Goal: Task Accomplishment & Management: Complete application form

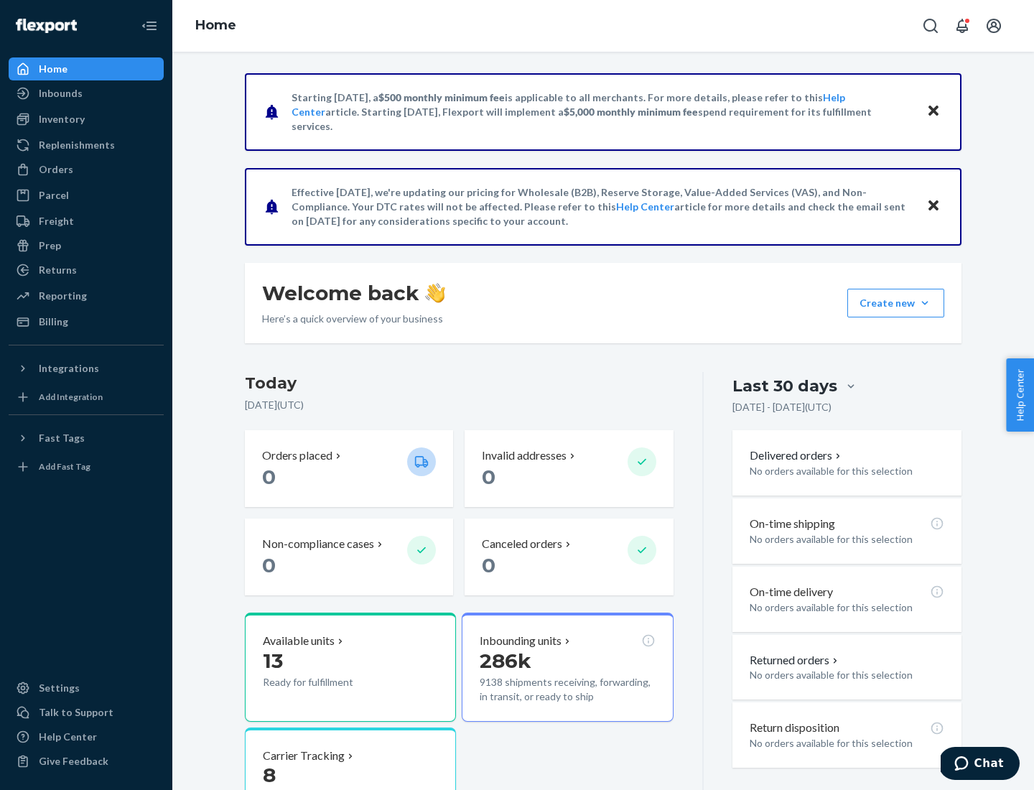
click at [55, 169] on div "Orders" at bounding box center [56, 169] width 34 height 14
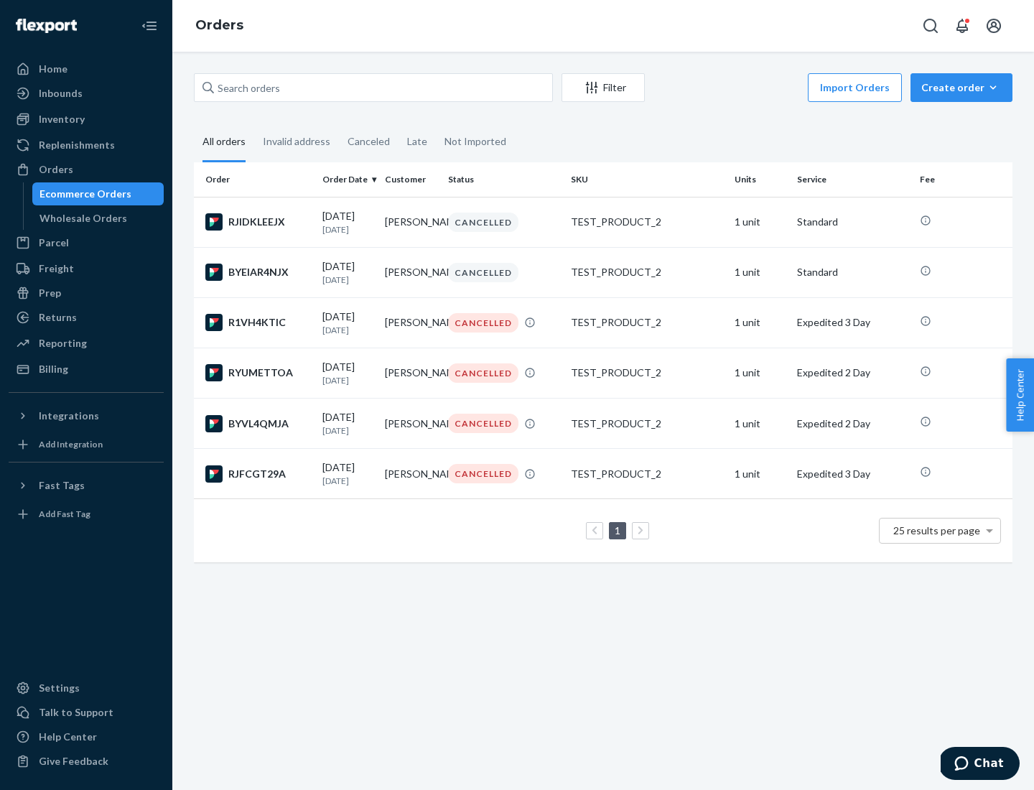
click at [80, 218] on div "Wholesale Orders" at bounding box center [83, 218] width 88 height 14
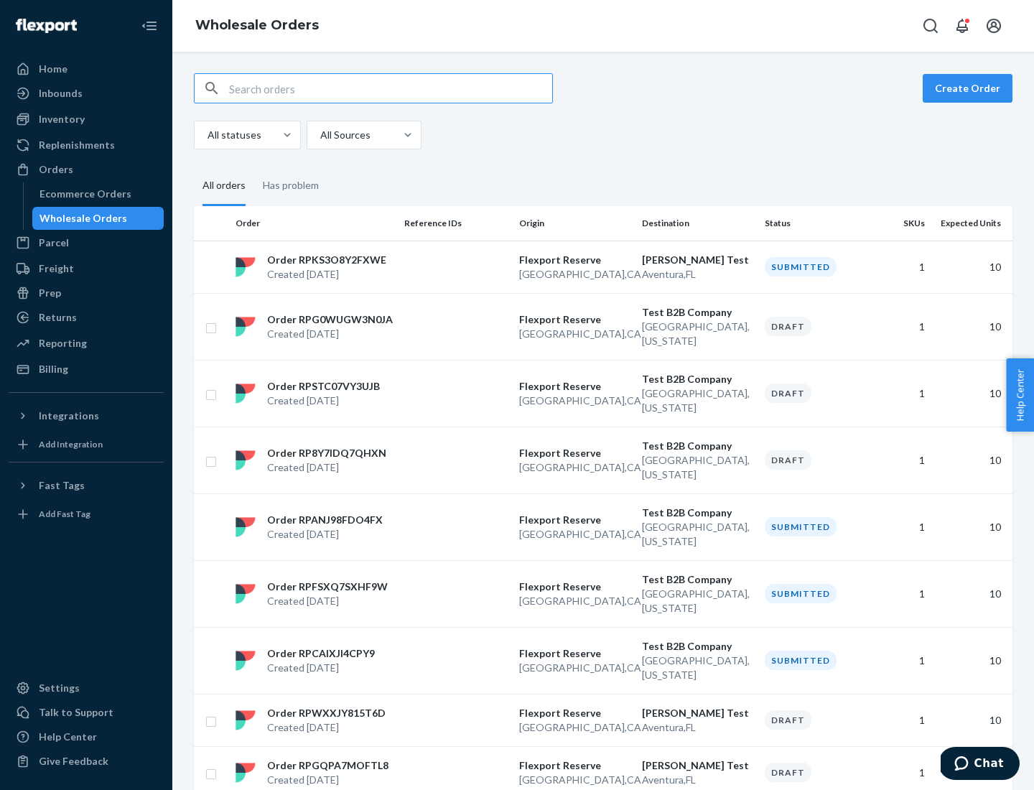
click at [970, 88] on button "Create Order" at bounding box center [967, 88] width 90 height 29
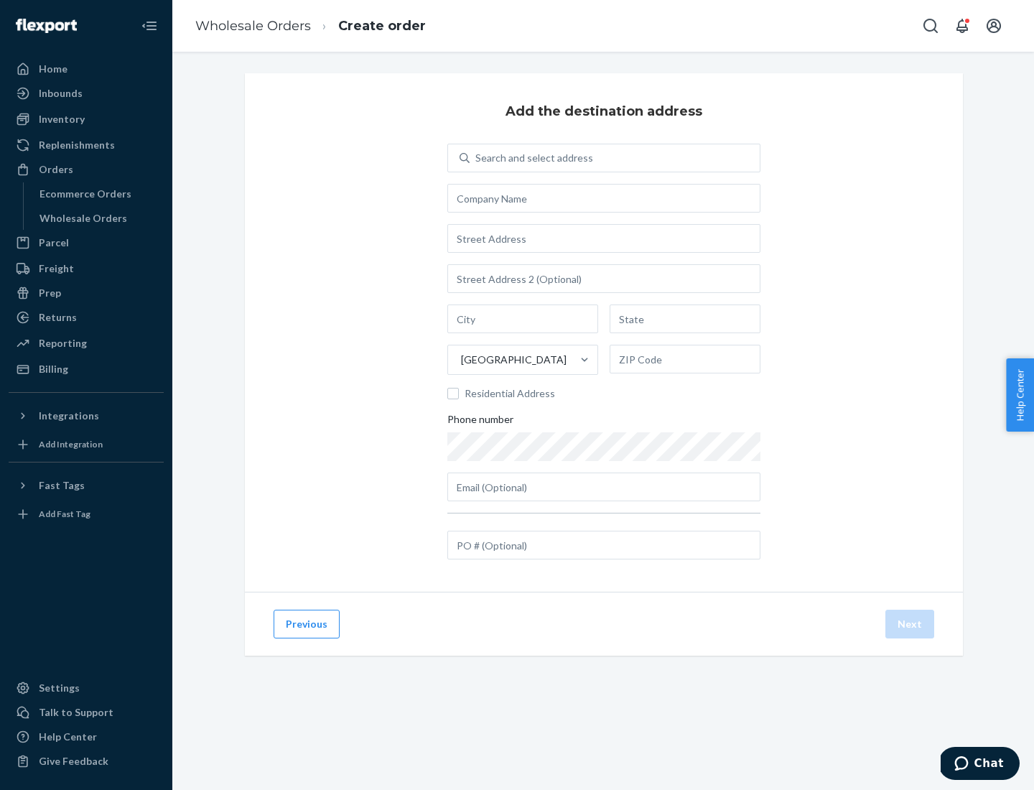
click at [531, 158] on div "Search and select address" at bounding box center [534, 158] width 118 height 14
click at [477, 158] on input "Search and select address" at bounding box center [475, 158] width 1 height 14
type input "[PERSON_NAME] Test"
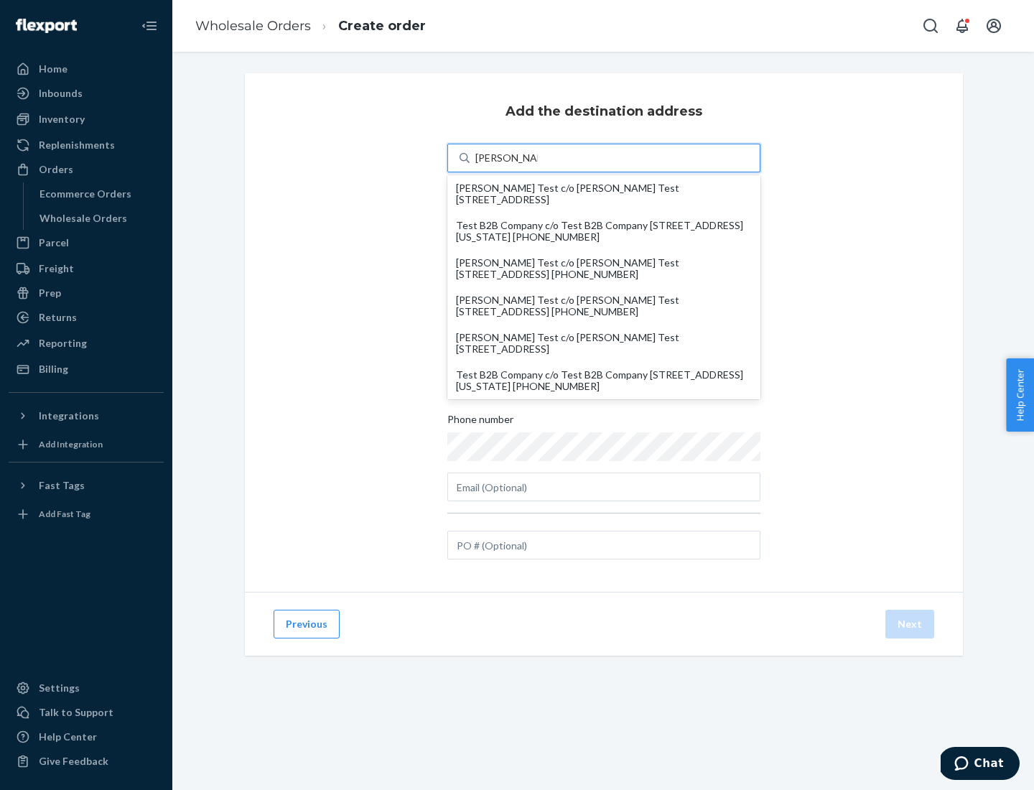
click at [604, 380] on div "Test B2B Company c/o Test B2B Company [STREET_ADDRESS][US_STATE] [PHONE_NUMBER]" at bounding box center [604, 380] width 296 height 23
click at [538, 165] on input "[PERSON_NAME] Test" at bounding box center [506, 158] width 62 height 14
type input "Test B2B Company"
type input "[GEOGRAPHIC_DATA]"
type input "[US_STATE]"
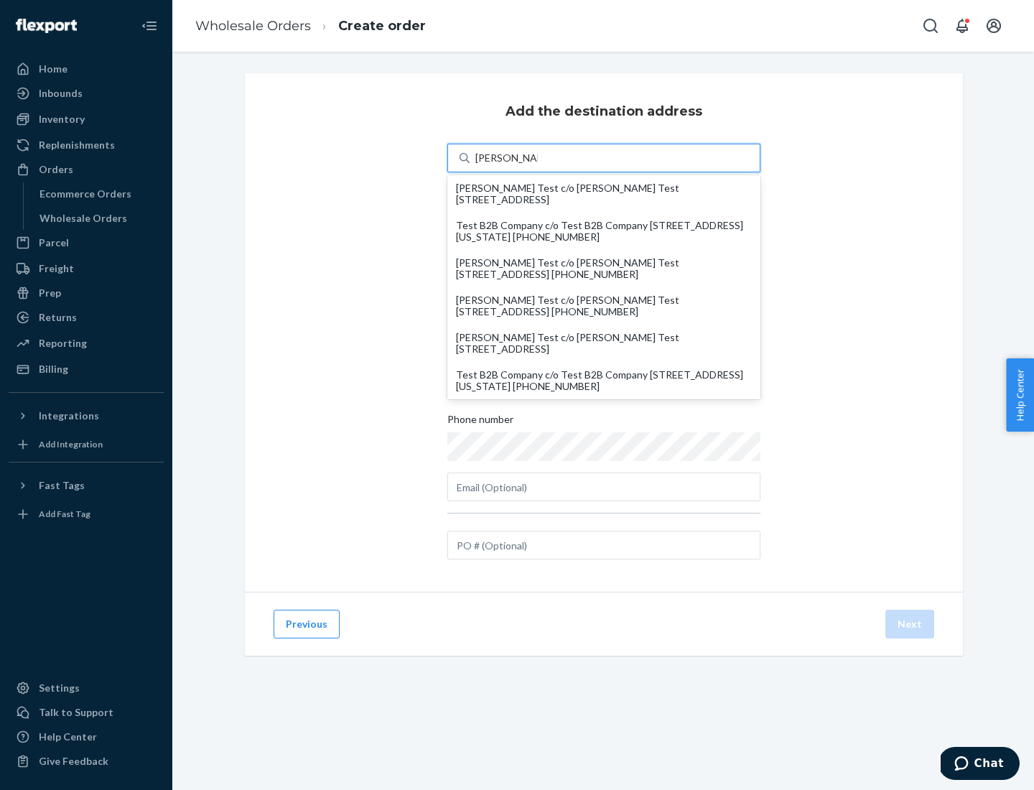
type input "29405"
type input "[STREET_ADDRESS]"
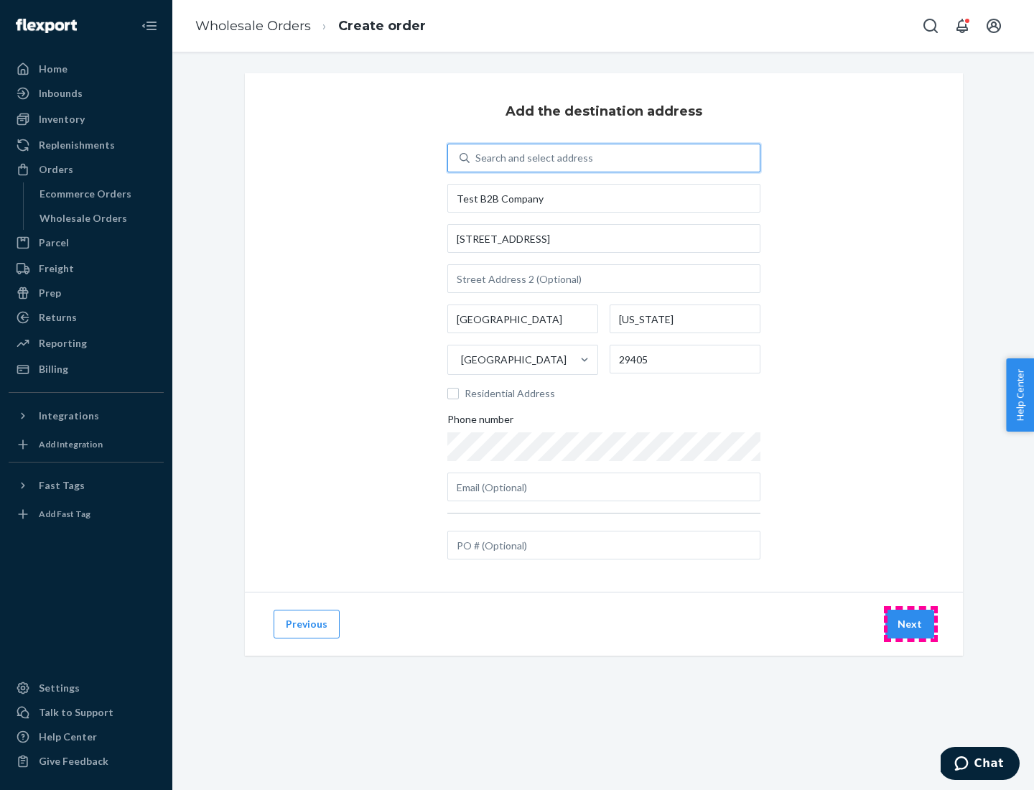
click at [910, 624] on button "Next" at bounding box center [909, 623] width 49 height 29
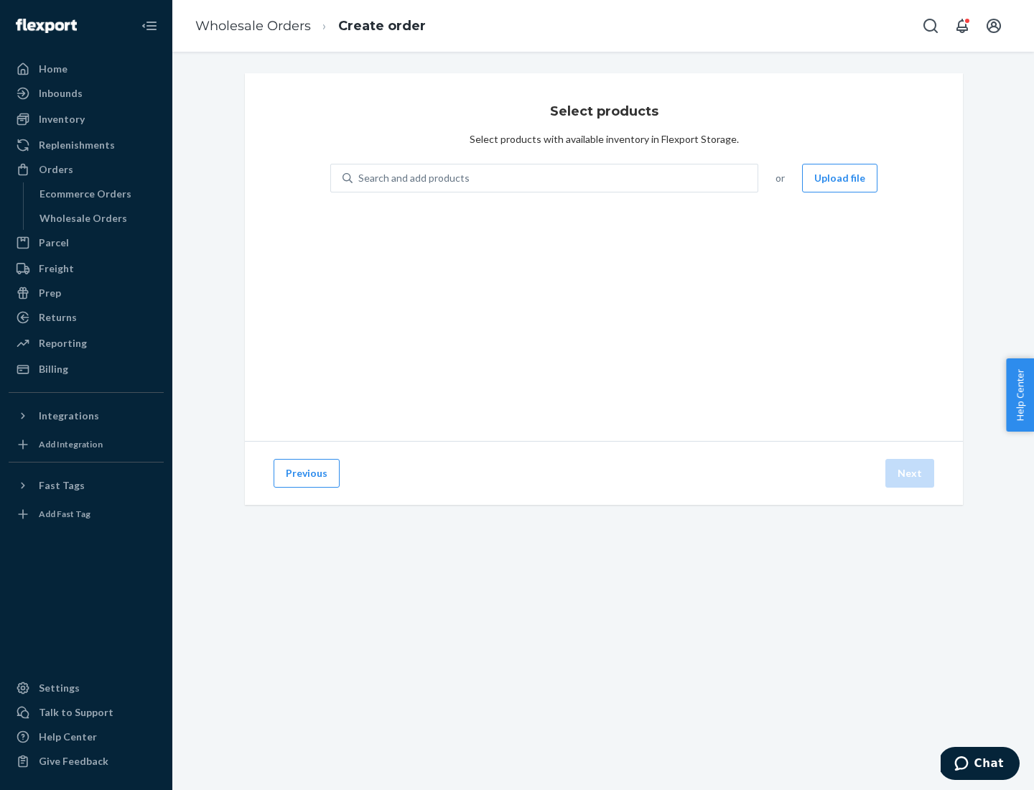
click at [556, 178] on div "Search and add products" at bounding box center [554, 178] width 405 height 26
click at [360, 178] on input "Search and add products" at bounding box center [358, 178] width 1 height 14
type input "test"
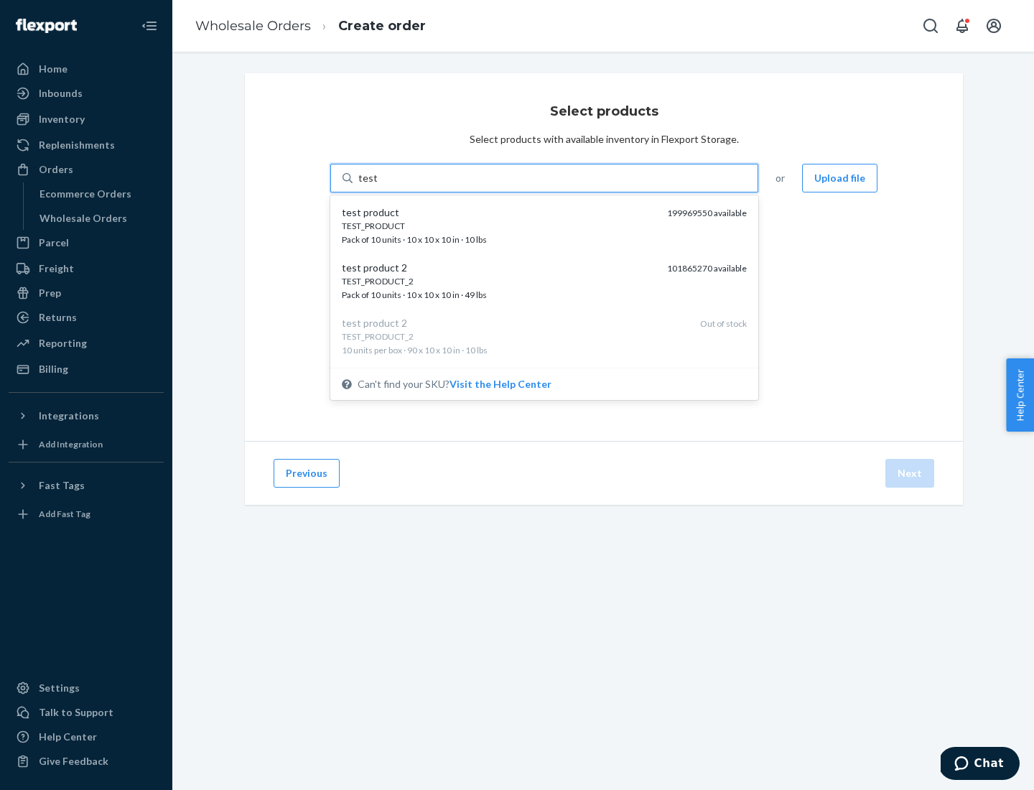
click at [499, 225] on div "TEST_PRODUCT" at bounding box center [499, 226] width 314 height 12
click at [377, 185] on input "test" at bounding box center [367, 178] width 19 height 14
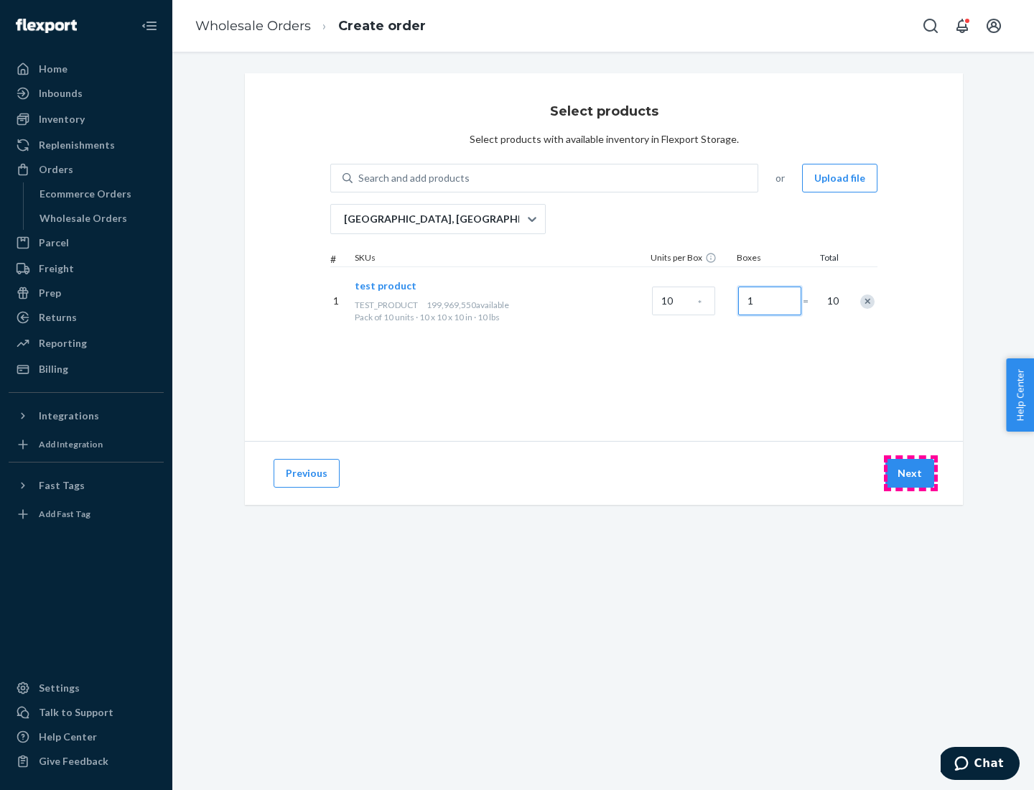
type input "1"
click at [910, 473] on button "Next" at bounding box center [909, 473] width 49 height 29
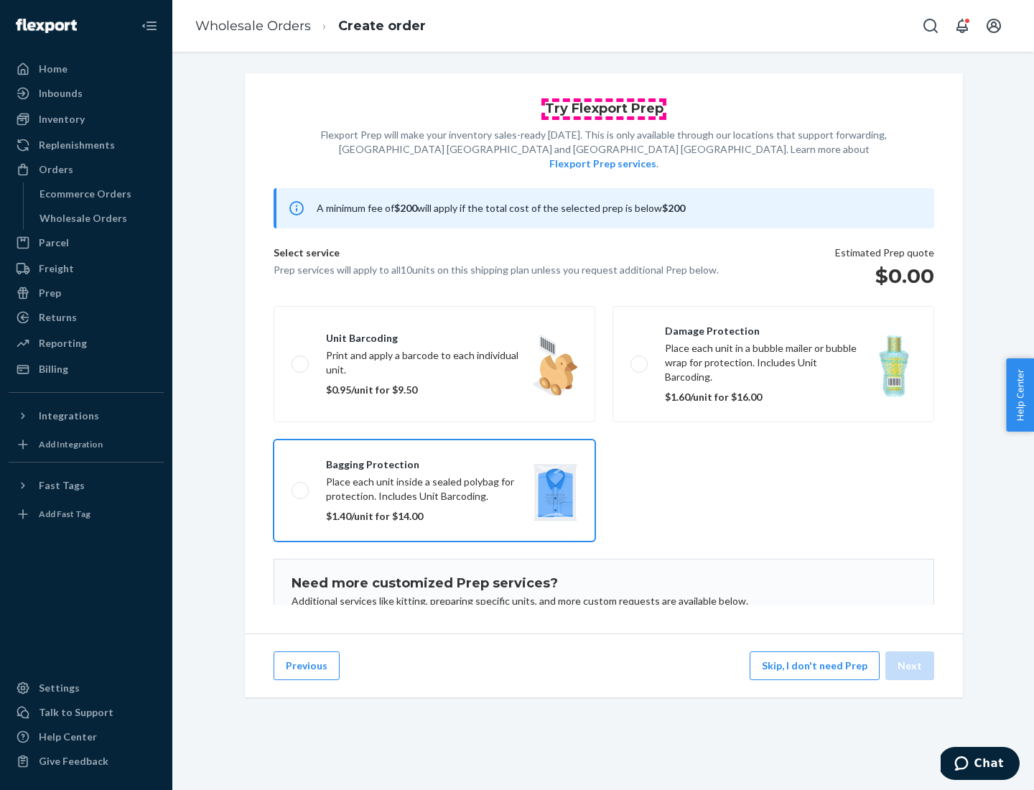
click at [291, 485] on input "Bagging protection Place each unit inside a sealed polybag for protection. Incl…" at bounding box center [295, 489] width 9 height 9
checkbox input "true"
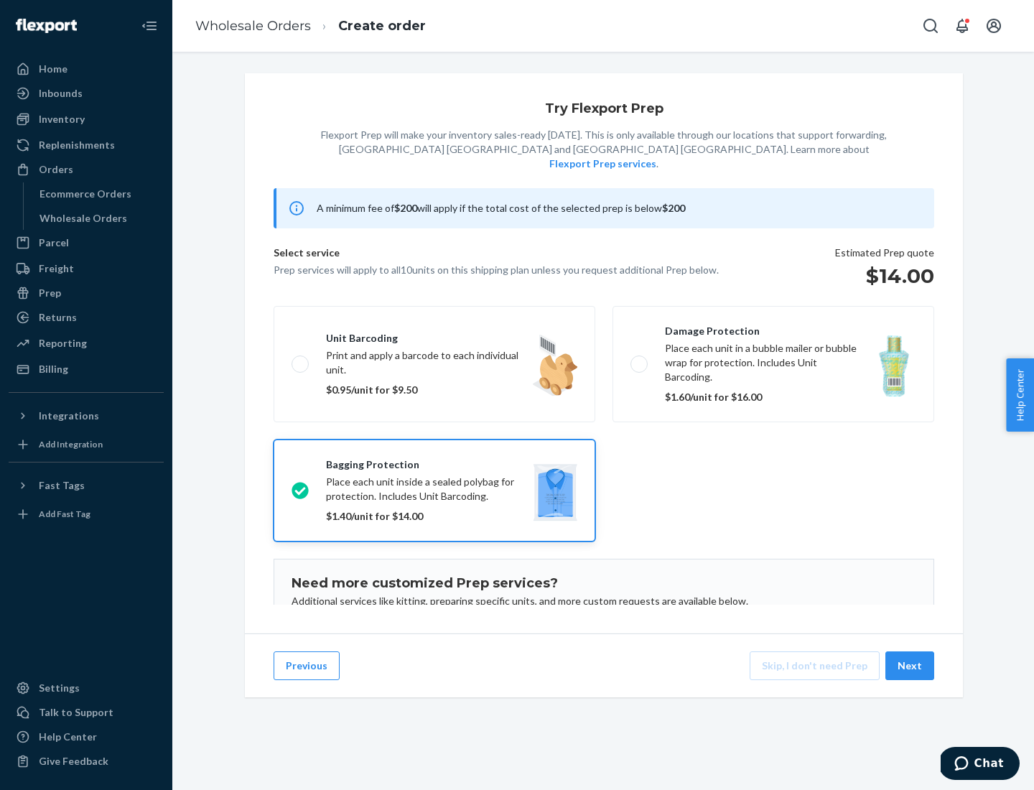
click at [910, 665] on button "Next" at bounding box center [909, 665] width 49 height 29
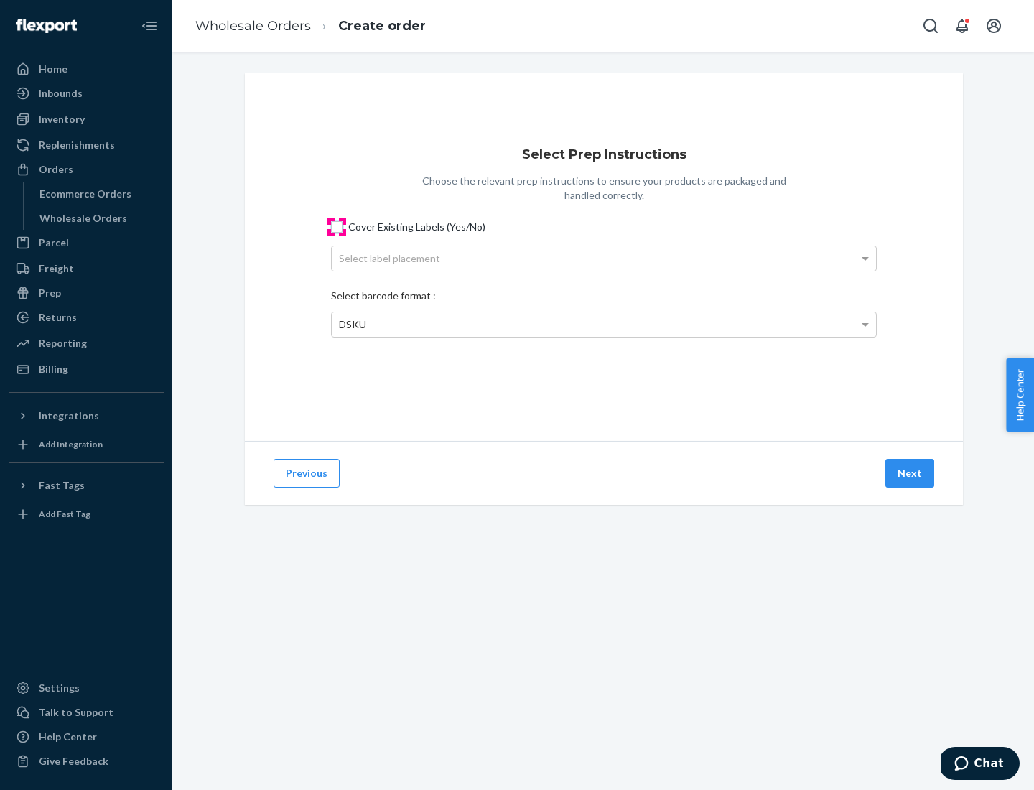
click at [337, 226] on input "Cover Existing Labels (Yes/No)" at bounding box center [336, 226] width 11 height 11
checkbox input "true"
click at [604, 258] on div "Select label placement" at bounding box center [604, 258] width 544 height 24
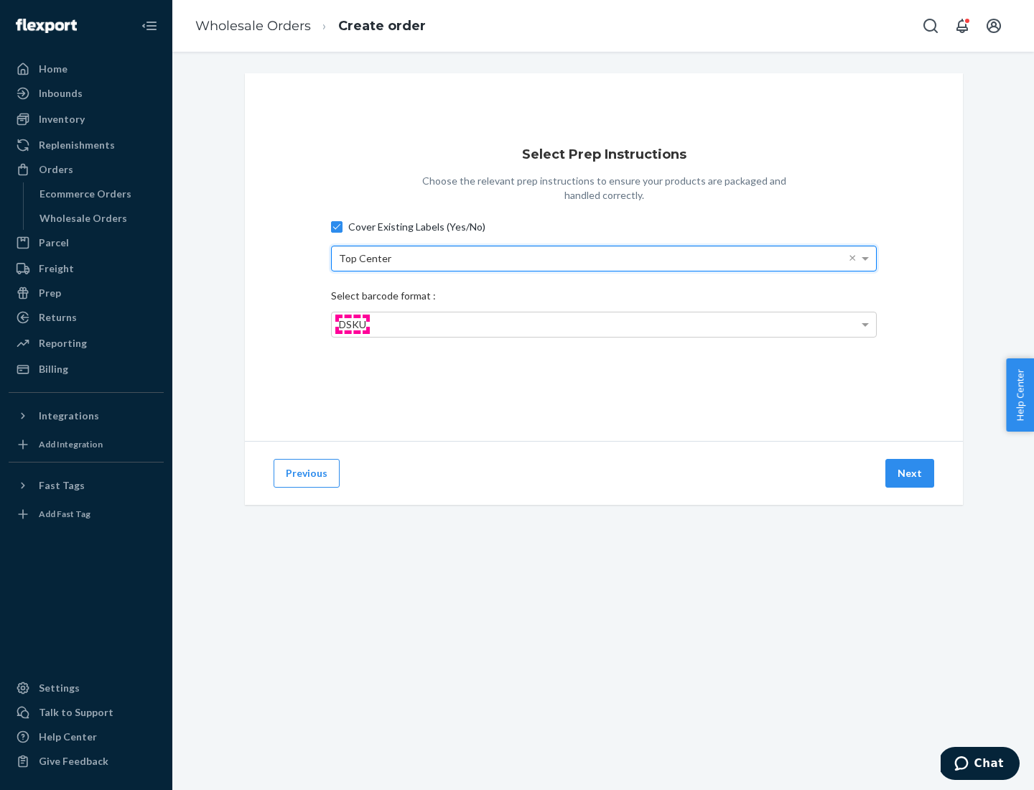
click at [352, 324] on span "DSKU" at bounding box center [352, 324] width 27 height 12
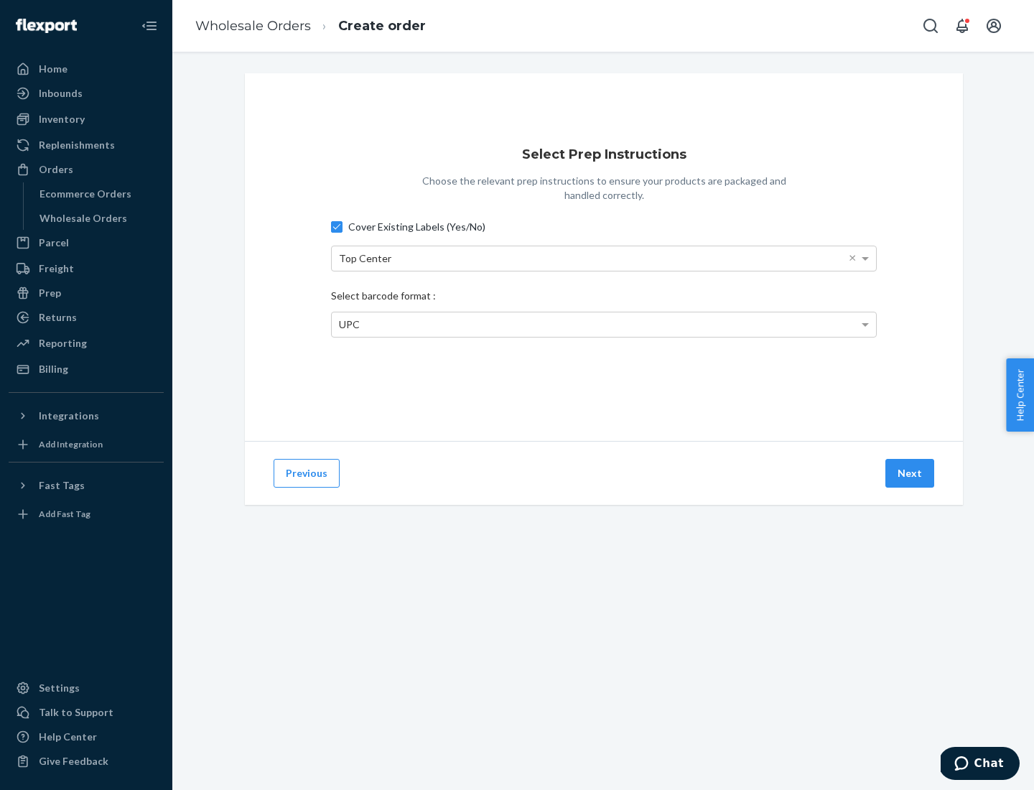
click at [910, 473] on button "Next" at bounding box center [909, 473] width 49 height 29
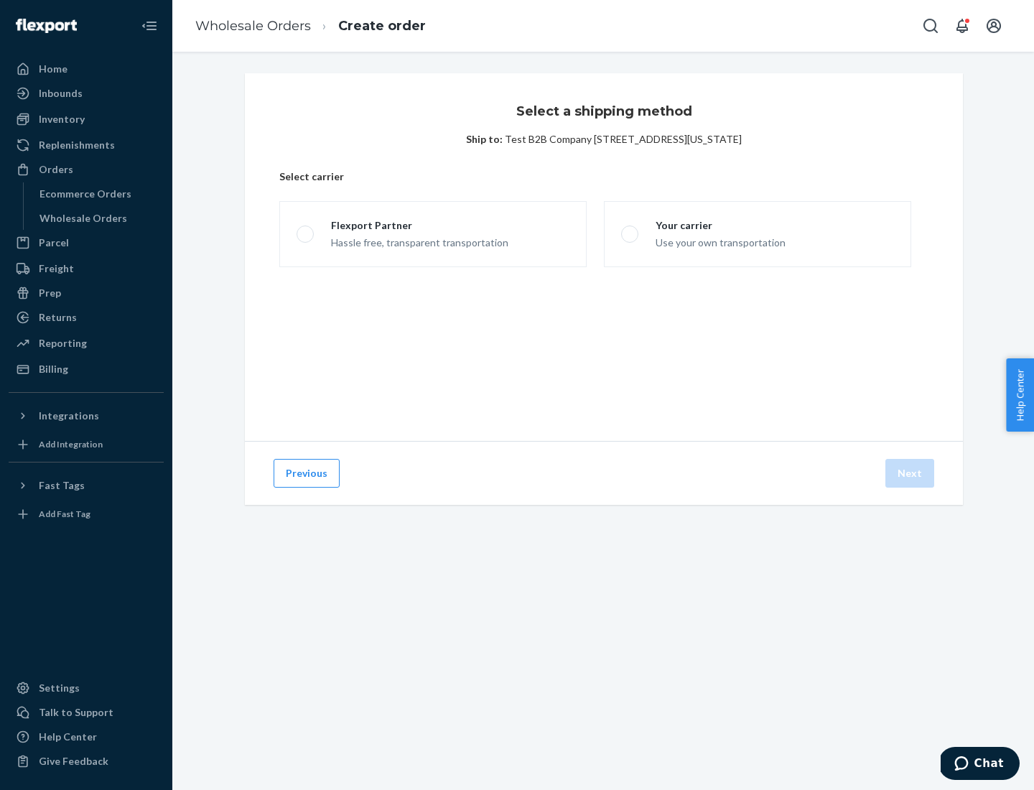
click at [304, 234] on span at bounding box center [304, 233] width 17 height 17
click at [304, 234] on input "Flexport Partner Hassle free, transparent transportation" at bounding box center [300, 234] width 9 height 9
radio input "true"
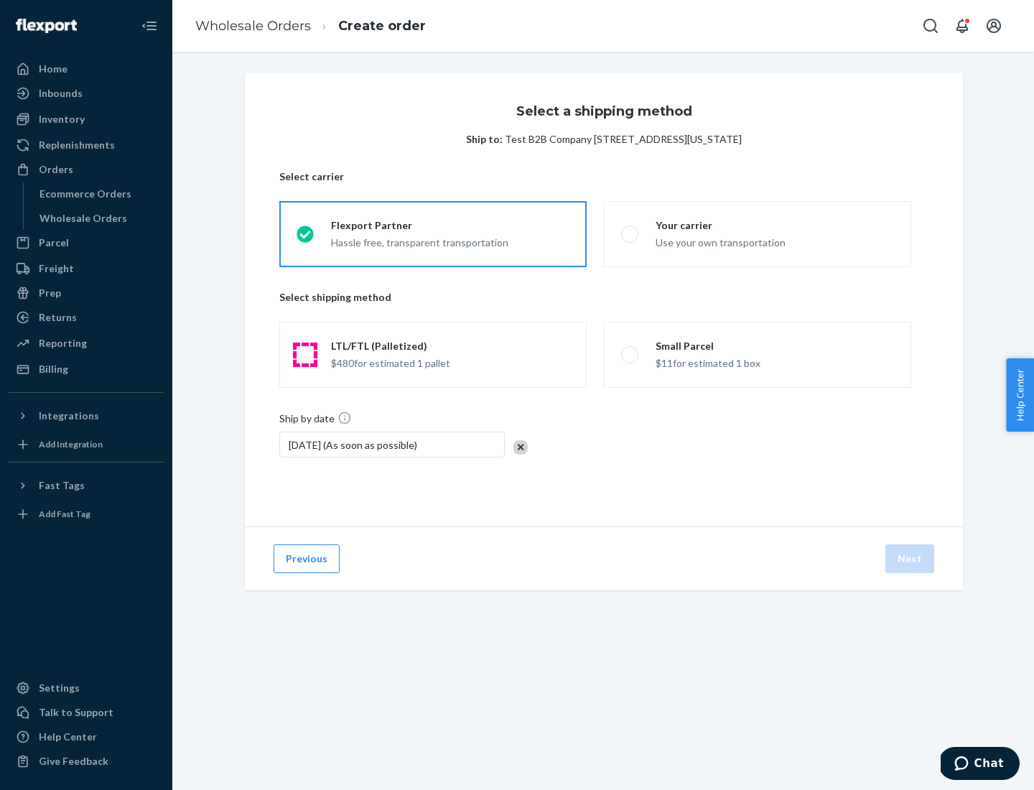
click at [304, 355] on span at bounding box center [304, 354] width 17 height 17
click at [304, 355] on input "LTL/FTL (Palletized) $480 for estimated 1 pallet" at bounding box center [300, 354] width 9 height 9
radio input "true"
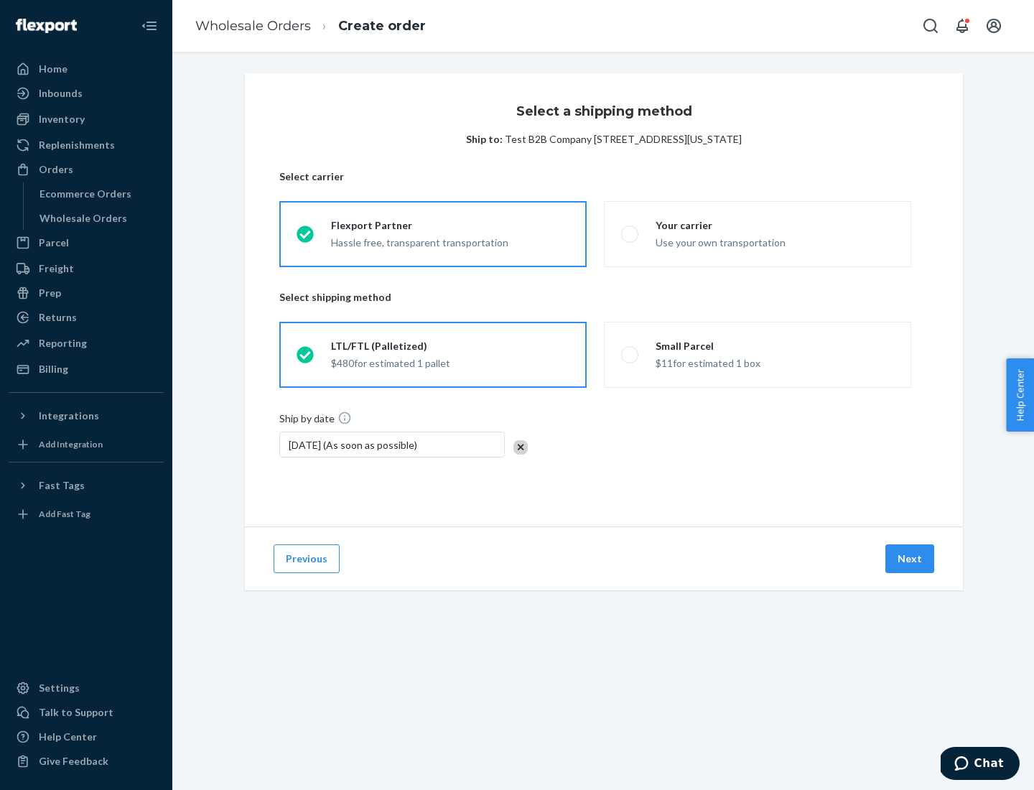
click at [910, 558] on button "Next" at bounding box center [909, 558] width 49 height 29
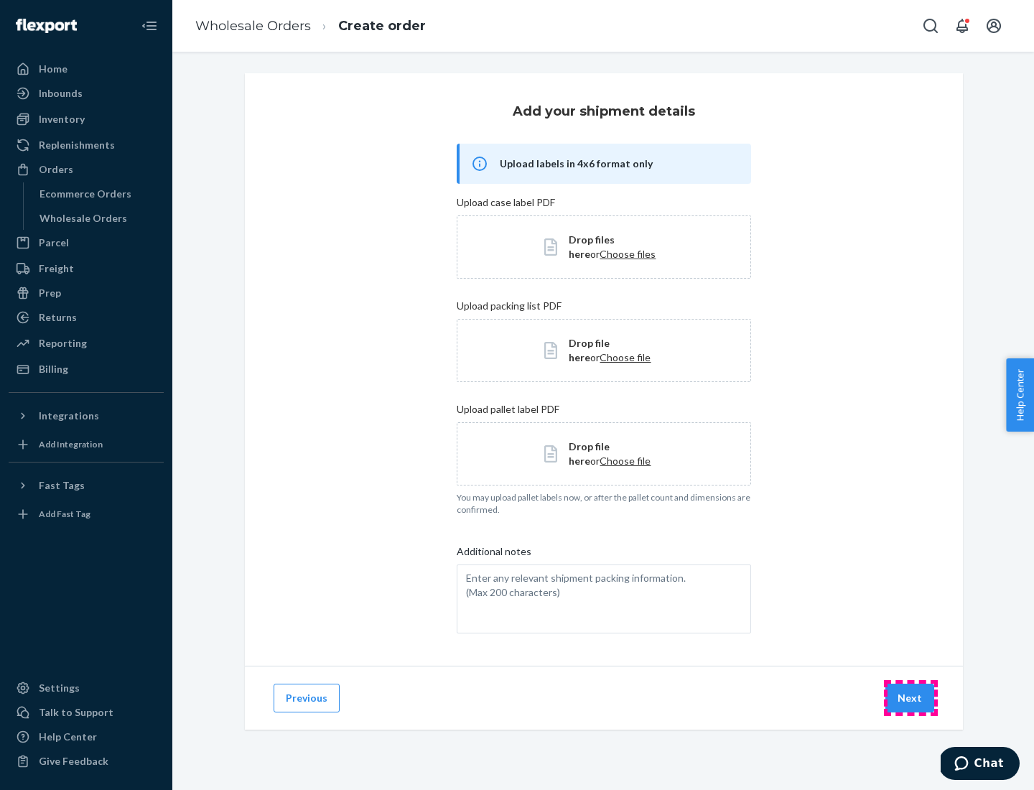
click at [910, 698] on button "Next" at bounding box center [909, 697] width 49 height 29
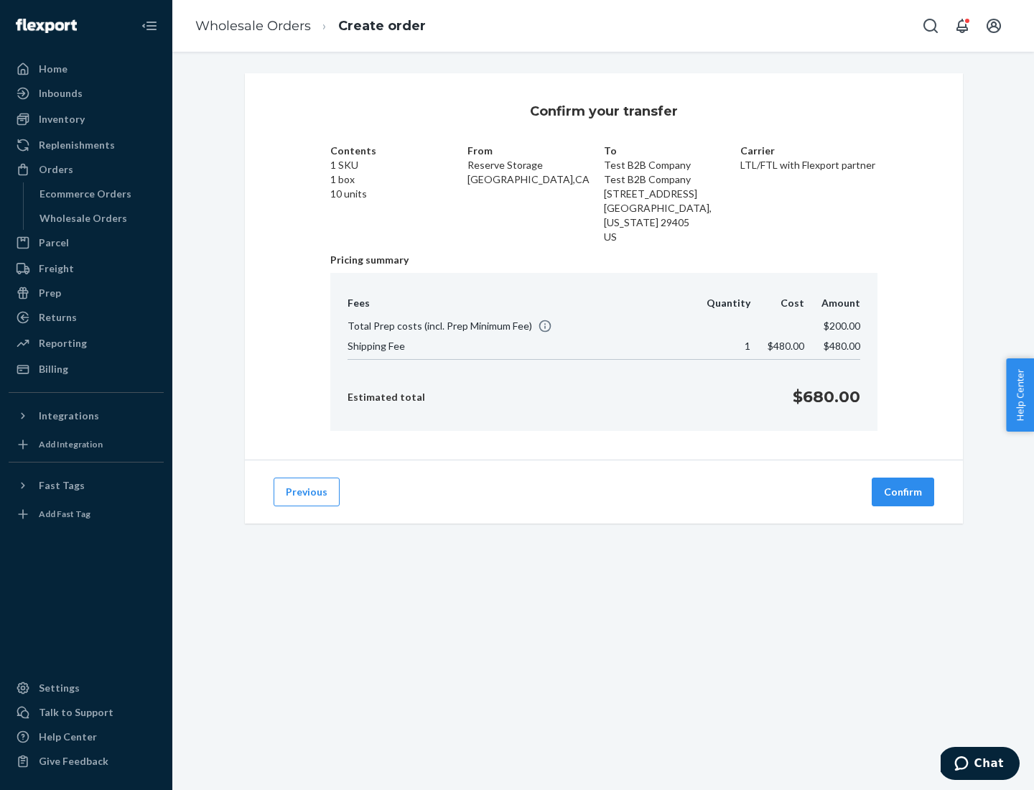
click at [903, 492] on button "Confirm" at bounding box center [902, 491] width 62 height 29
